Goal: Task Accomplishment & Management: Manage account settings

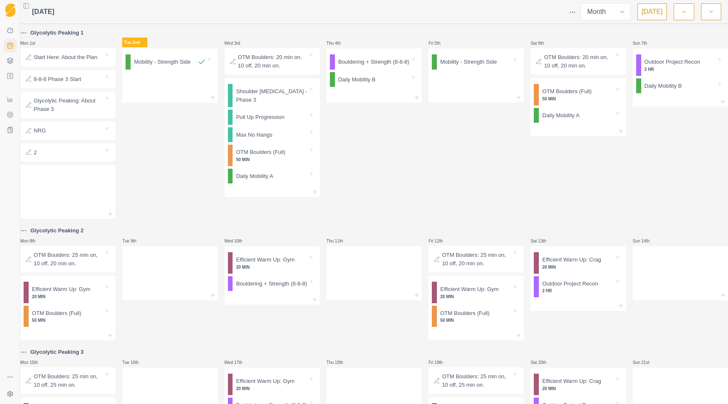
select select "month"
click at [263, 139] on p "Max No Hangs" at bounding box center [254, 135] width 36 height 8
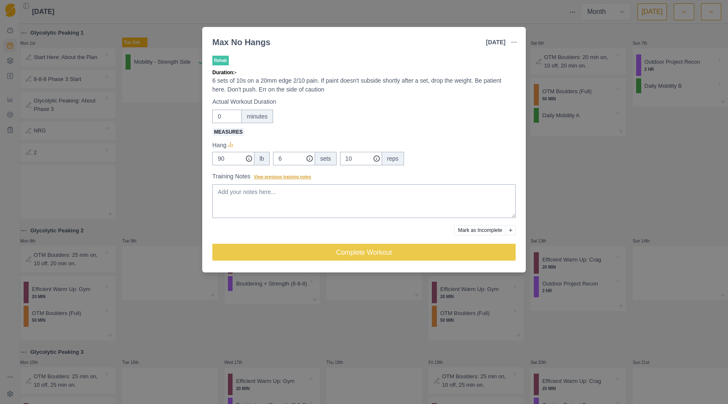
click at [280, 175] on span "View previous training notes" at bounding box center [282, 176] width 57 height 5
click at [280, 184] on textarea "Training Notes View previous training notes" at bounding box center [363, 201] width 303 height 34
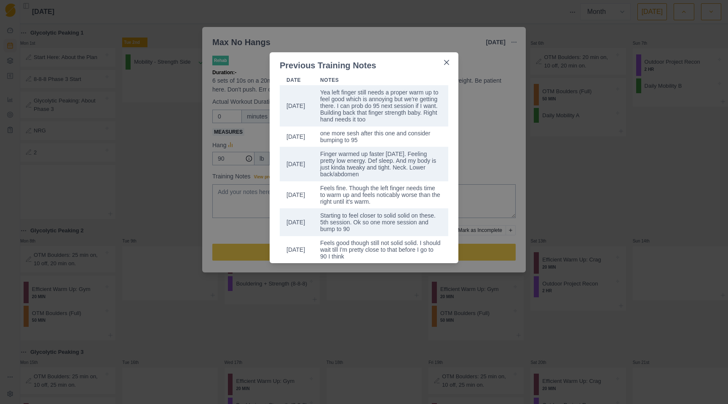
click at [477, 132] on div "Previous Training Notes Date Notes [DATE] Yea left finger still needs a proper …" at bounding box center [364, 202] width 728 height 404
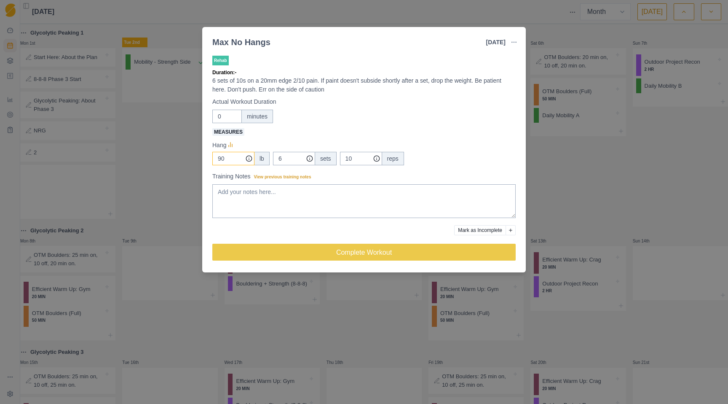
click at [229, 158] on input "90" at bounding box center [233, 158] width 42 height 13
click at [240, 201] on textarea "Training Notes View previous training notes" at bounding box center [363, 201] width 303 height 34
type textarea "Let's try 95 this session"
click at [576, 158] on div "Max No Hangs [DATE] Link To Goal View Workout Metrics Edit Original Workout Res…" at bounding box center [364, 202] width 728 height 404
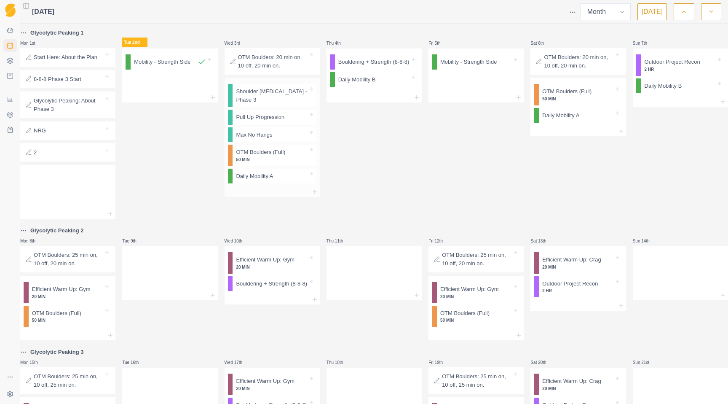
click at [264, 138] on p "Max No Hangs" at bounding box center [254, 135] width 36 height 8
click at [263, 120] on p "Pull Up Progression" at bounding box center [260, 117] width 48 height 8
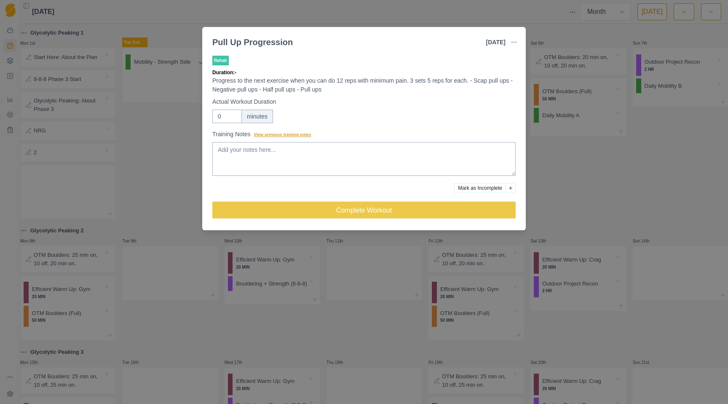
click at [278, 135] on span "View previous training notes" at bounding box center [282, 134] width 57 height 5
click at [278, 142] on textarea "Training Notes View previous training notes" at bounding box center [363, 159] width 303 height 34
click at [269, 157] on textarea "Training Notes View previous training notes" at bounding box center [363, 159] width 303 height 34
type textarea "hold at 10"
click at [278, 134] on span "View previous training notes" at bounding box center [282, 134] width 57 height 5
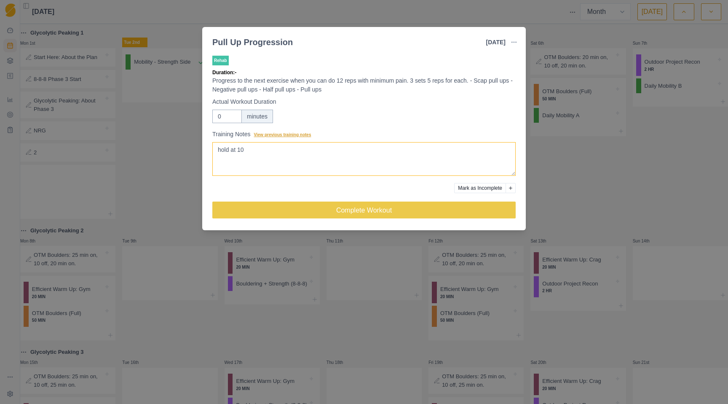
click at [278, 142] on textarea "hold at 10" at bounding box center [363, 159] width 303 height 34
drag, startPoint x: 257, startPoint y: 150, endPoint x: 167, endPoint y: 149, distance: 89.3
type textarea "H"
type textarea "Hold at 10 this session since there was some discomfort last session"
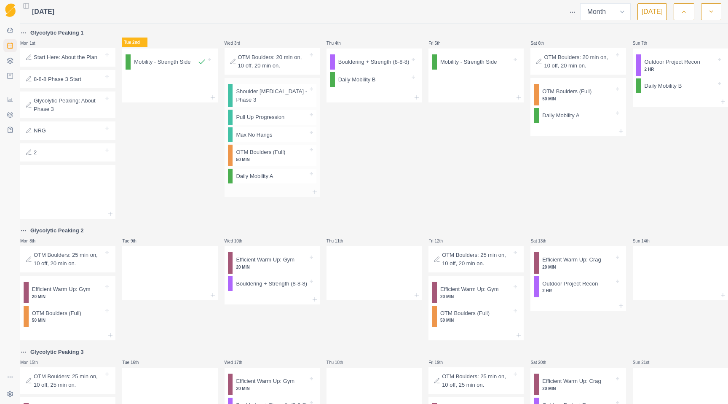
click at [249, 124] on div "Pull Up Progression" at bounding box center [274, 117] width 83 height 15
click at [256, 101] on p "Shoulder [MEDICAL_DATA] - Phase 3" at bounding box center [272, 95] width 72 height 16
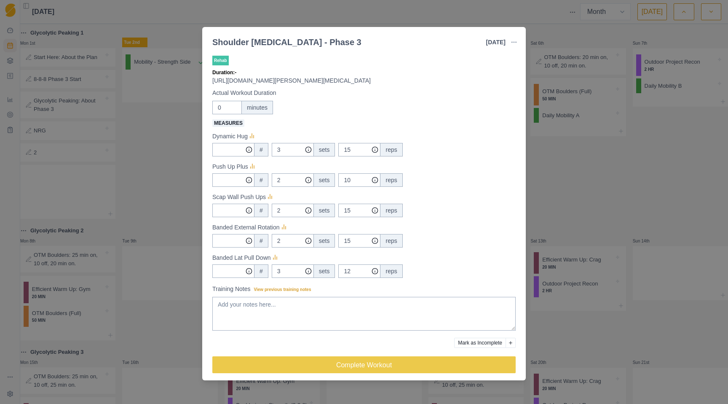
click at [283, 286] on label "Training Notes View previous training notes" at bounding box center [361, 288] width 298 height 9
click at [283, 297] on textarea "Training Notes View previous training notes" at bounding box center [363, 314] width 303 height 34
click at [283, 287] on span "View previous training notes" at bounding box center [282, 289] width 57 height 5
click at [283, 297] on textarea "Training Notes View previous training notes" at bounding box center [363, 314] width 303 height 34
click at [299, 307] on textarea "Training Notes View previous training notes" at bounding box center [363, 314] width 303 height 34
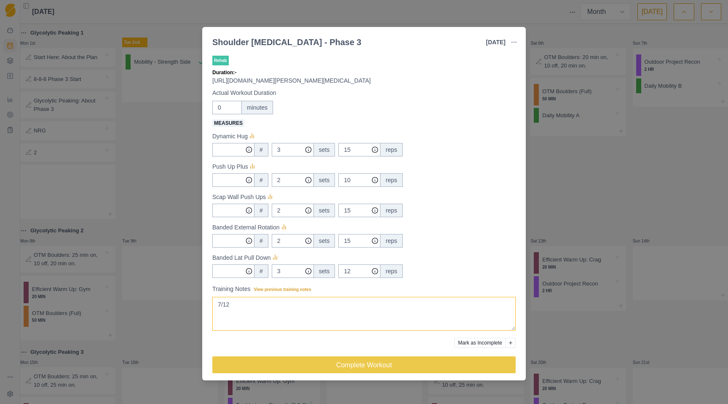
type textarea "7/12"
click at [642, 162] on div "Shoulder [MEDICAL_DATA] - Phase 3 [DATE] Link To Goal View Workout Metrics Edit…" at bounding box center [364, 202] width 728 height 404
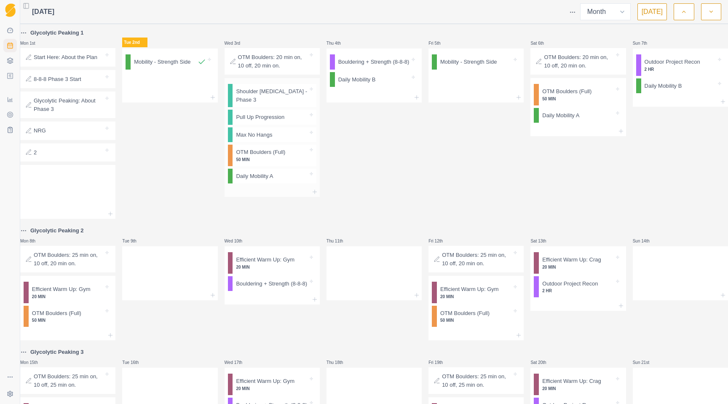
click at [262, 156] on p "OTM Boulders (Full)" at bounding box center [260, 152] width 49 height 8
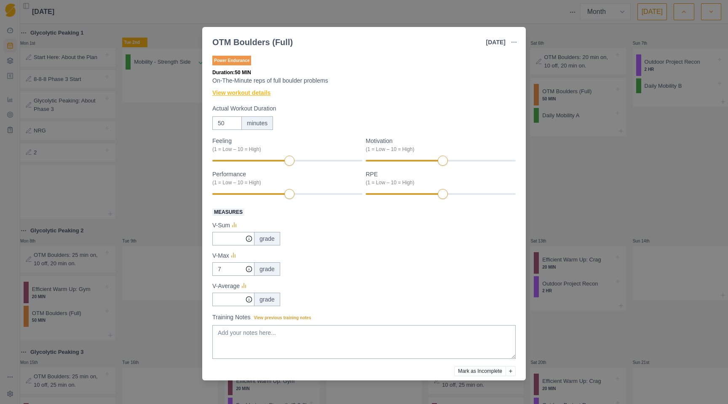
click at [242, 93] on link "View workout details" at bounding box center [241, 92] width 58 height 9
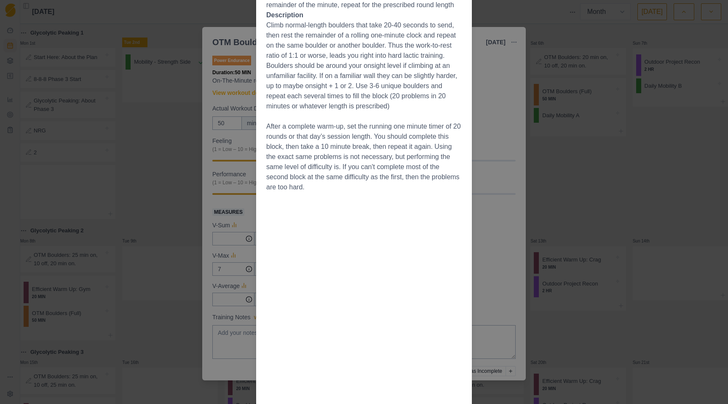
scroll to position [226, 0]
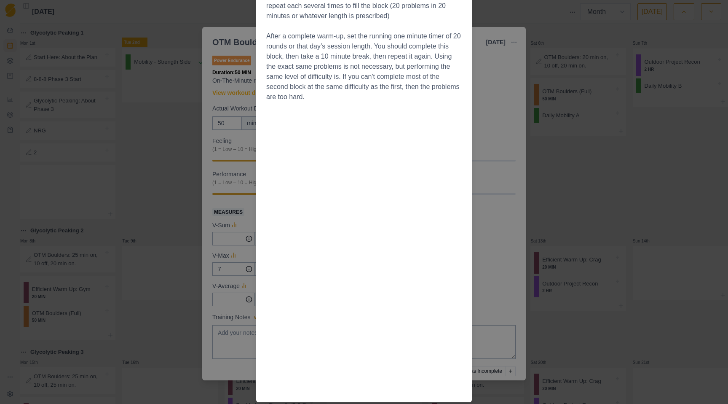
click at [492, 127] on div "Workout Details The Session Warmup boulder ladder 10 minutes up to flash grade …" at bounding box center [364, 202] width 728 height 404
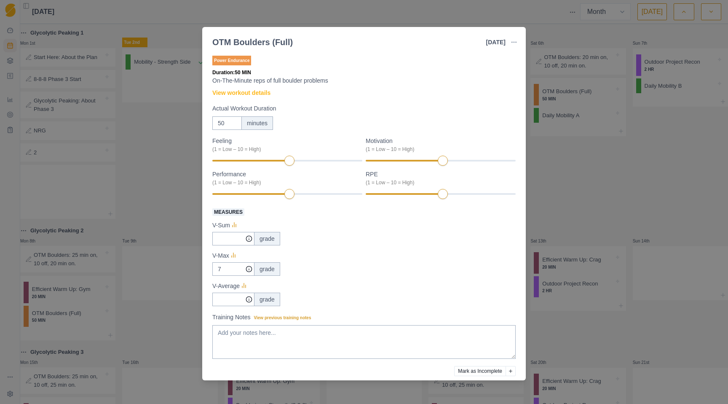
click at [149, 141] on div "OTM Boulders (Full) [DATE] Link To Goal View Workout Metrics Edit Original Work…" at bounding box center [364, 202] width 728 height 404
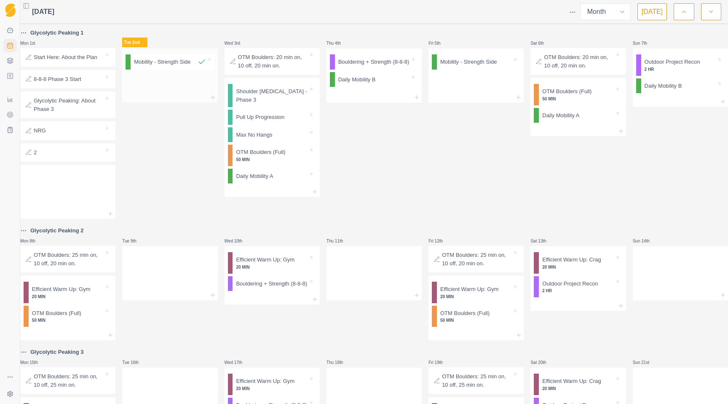
click at [185, 66] on p "Mobility - Strength Side" at bounding box center [162, 62] width 56 height 8
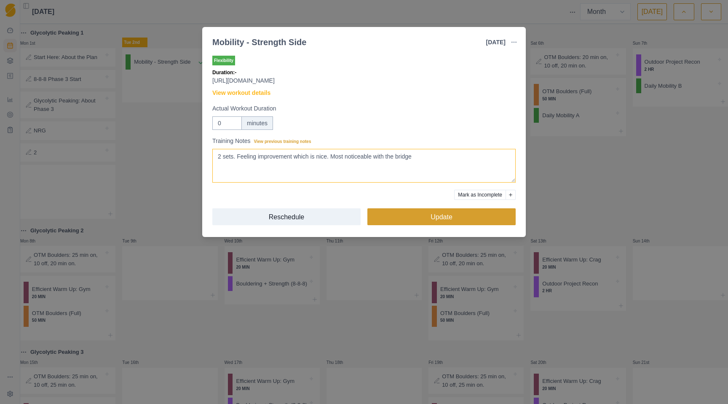
type textarea "2 sets. Feeling improvement which is nice. Most noticeable with the bridge"
click at [430, 218] on button "Update" at bounding box center [441, 216] width 148 height 17
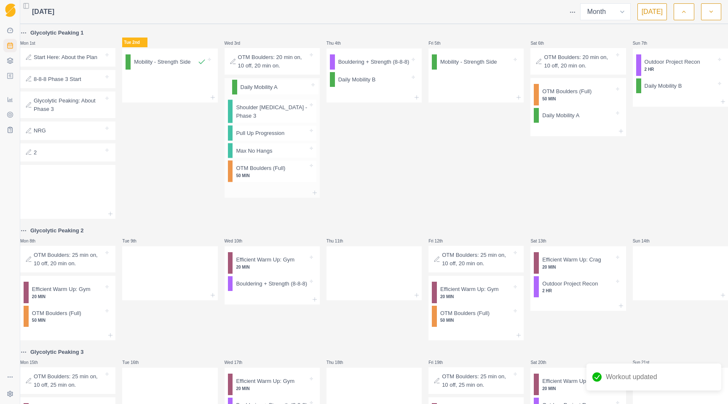
drag, startPoint x: 251, startPoint y: 174, endPoint x: 255, endPoint y: 83, distance: 90.6
click at [255, 83] on div "Shoulder [MEDICAL_DATA] - Phase 3 Pull Up Progression Max No Hangs OTM Boulders…" at bounding box center [272, 133] width 95 height 110
drag, startPoint x: 672, startPoint y: 84, endPoint x: 671, endPoint y: 60, distance: 23.6
click at [671, 60] on div "Outdoor Project Recon 2 HR Daily Mobility B" at bounding box center [680, 72] width 95 height 49
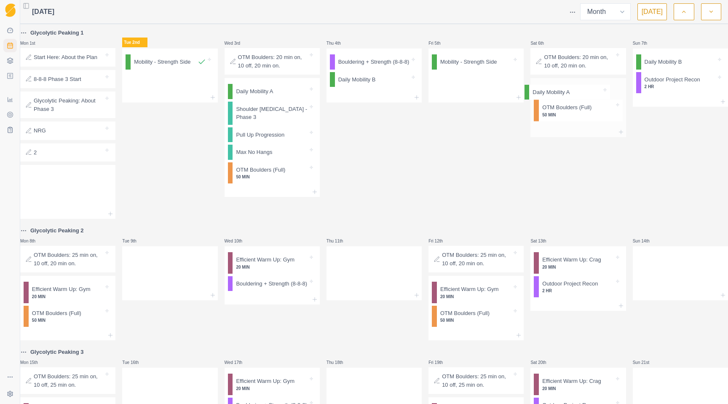
drag, startPoint x: 580, startPoint y: 118, endPoint x: 577, endPoint y: 90, distance: 28.3
click at [577, 90] on div "OTM Boulders (Full) 50 MIN Daily Mobility A" at bounding box center [577, 102] width 95 height 49
click at [545, 129] on div at bounding box center [577, 131] width 95 height 10
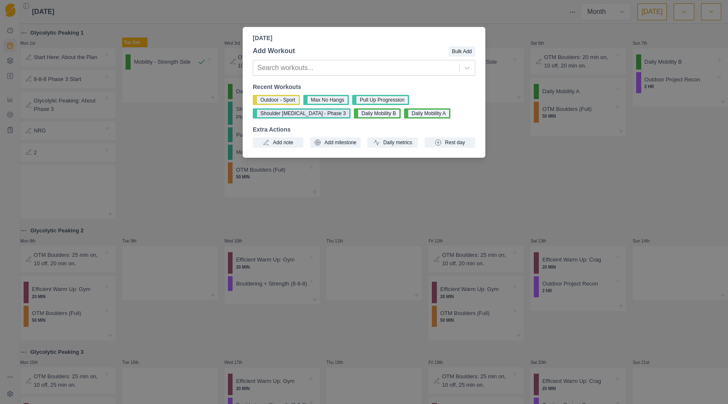
click at [320, 112] on button "Shoulder [MEDICAL_DATA] - Phase 3" at bounding box center [302, 113] width 98 height 10
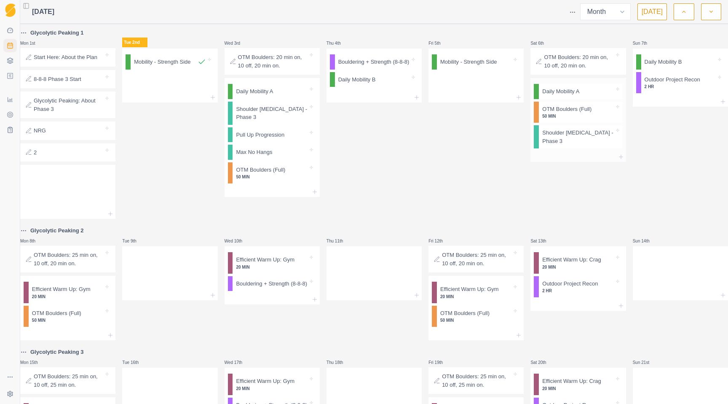
click at [567, 152] on div "Daily Mobility A OTM Boulders (Full) 50 MIN Shoulder [MEDICAL_DATA] - Phase 3" at bounding box center [577, 115] width 95 height 74
click at [567, 155] on div at bounding box center [577, 157] width 95 height 10
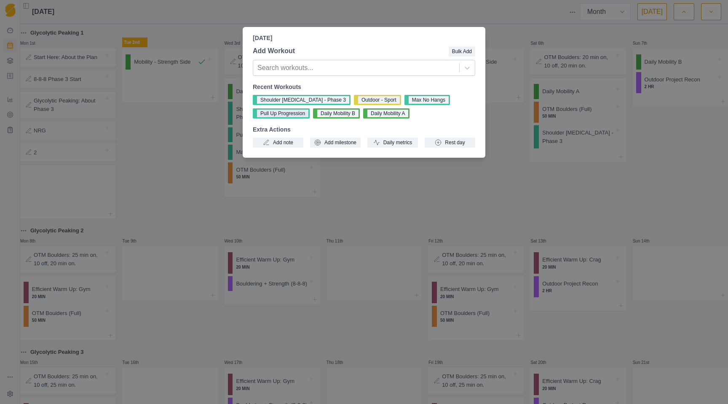
click at [304, 113] on button "Pull Up Progression" at bounding box center [281, 113] width 57 height 10
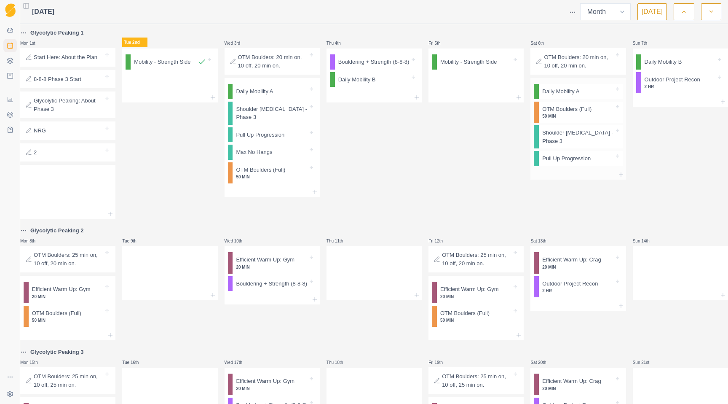
click at [588, 179] on div at bounding box center [577, 174] width 95 height 10
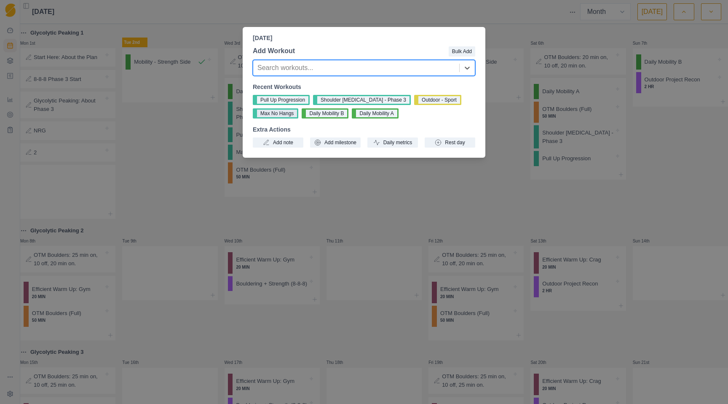
click at [290, 111] on button "Max No Hangs" at bounding box center [275, 113] width 45 height 10
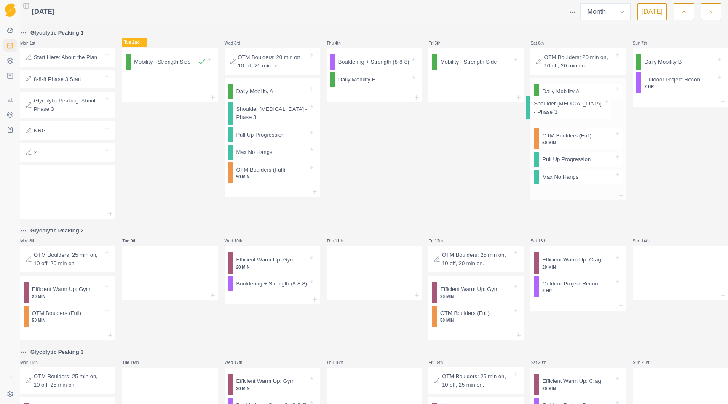
drag, startPoint x: 565, startPoint y: 142, endPoint x: 564, endPoint y: 107, distance: 34.1
click at [564, 107] on div "Daily Mobility A OTM Boulders (Full) 50 MIN Shoulder [MEDICAL_DATA] - Phase 3 P…" at bounding box center [577, 134] width 95 height 112
drag, startPoint x: 565, startPoint y: 161, endPoint x: 567, endPoint y: 137, distance: 23.6
click at [567, 137] on div "Daily Mobility A Shoulder [MEDICAL_DATA] - Phase 3 OTM Boulders (Full) 50 MIN P…" at bounding box center [577, 134] width 95 height 112
drag, startPoint x: 564, startPoint y: 184, endPoint x: 562, endPoint y: 153, distance: 31.2
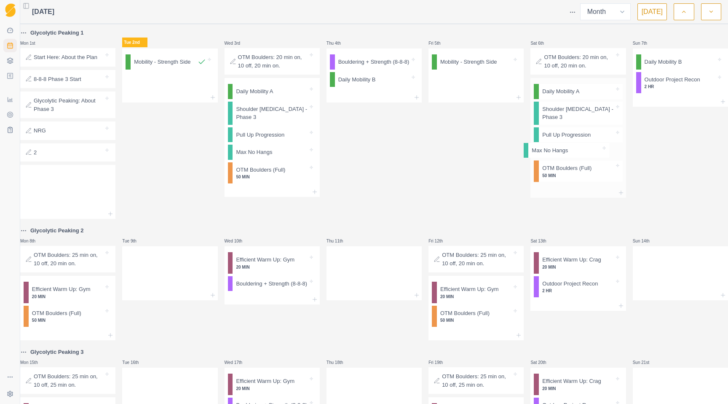
click at [562, 153] on div "Daily Mobility A Shoulder [MEDICAL_DATA] - Phase 3 Pull Up Progression OTM Boul…" at bounding box center [577, 133] width 95 height 110
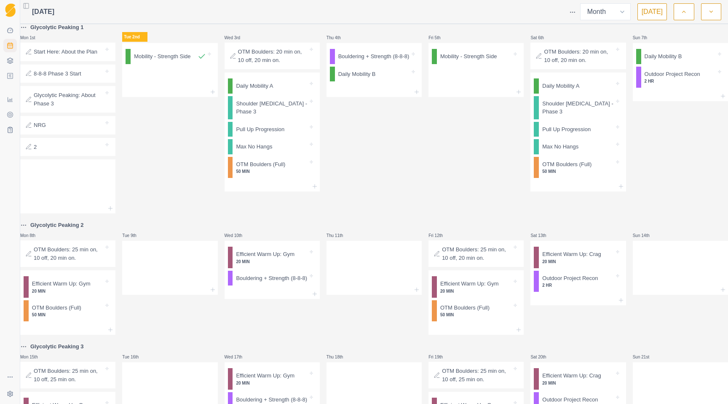
scroll to position [8, 0]
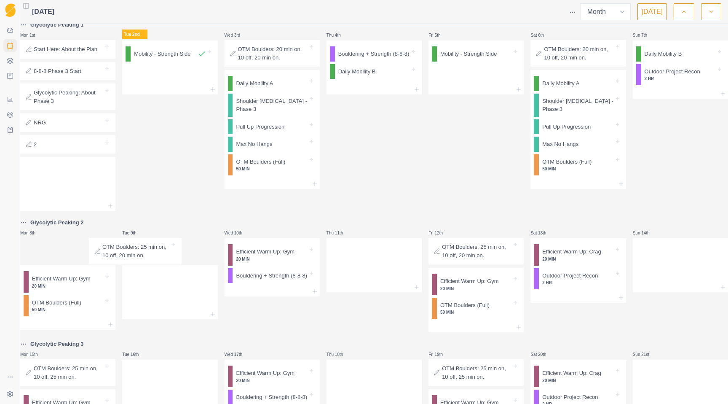
drag, startPoint x: 72, startPoint y: 267, endPoint x: 140, endPoint y: 255, distance: 69.7
click at [140, 255] on div "Glycolytic Peaking 1 Mon 1st Start Here: About the Plan 8-8-8 Phase 3 Start Gly…" at bounding box center [374, 349] width 708 height 658
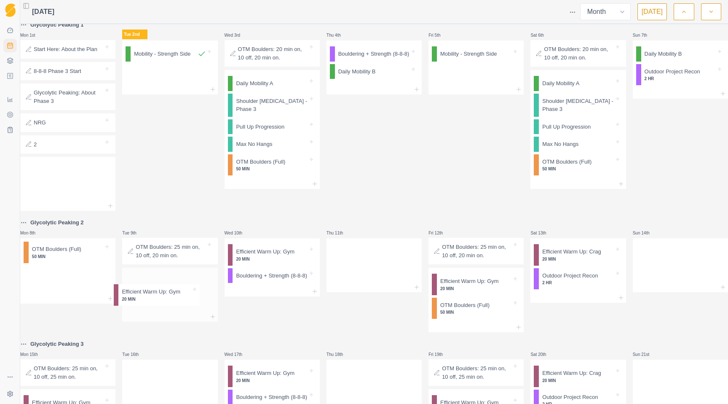
drag, startPoint x: 69, startPoint y: 274, endPoint x: 143, endPoint y: 300, distance: 78.9
click at [143, 300] on div "Glycolytic Peaking 1 Mon 1st Start Here: About the Plan 8-8-8 Phase 3 Start Gly…" at bounding box center [374, 349] width 708 height 658
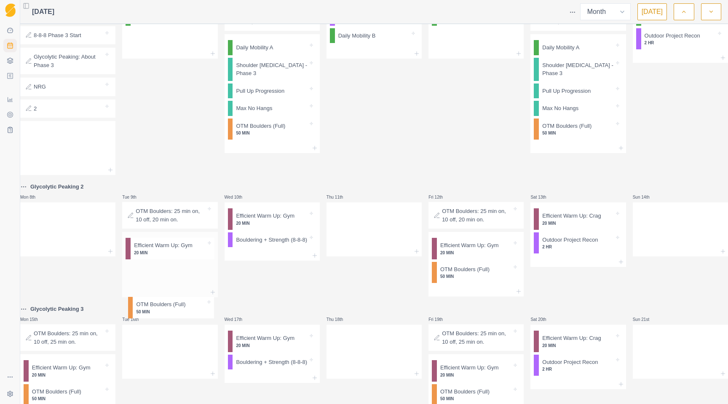
scroll to position [47, 0]
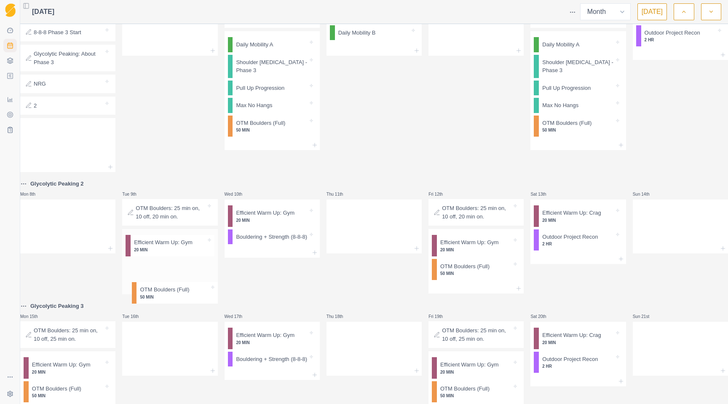
drag, startPoint x: 61, startPoint y: 267, endPoint x: 166, endPoint y: 288, distance: 106.8
click at [166, 288] on div "Glycolytic Peaking 1 Mon 1st Start Here: About the Plan 8-8-8 Phase 3 Start Gly…" at bounding box center [374, 310] width 708 height 658
